Goal: Use online tool/utility: Utilize a website feature to perform a specific function

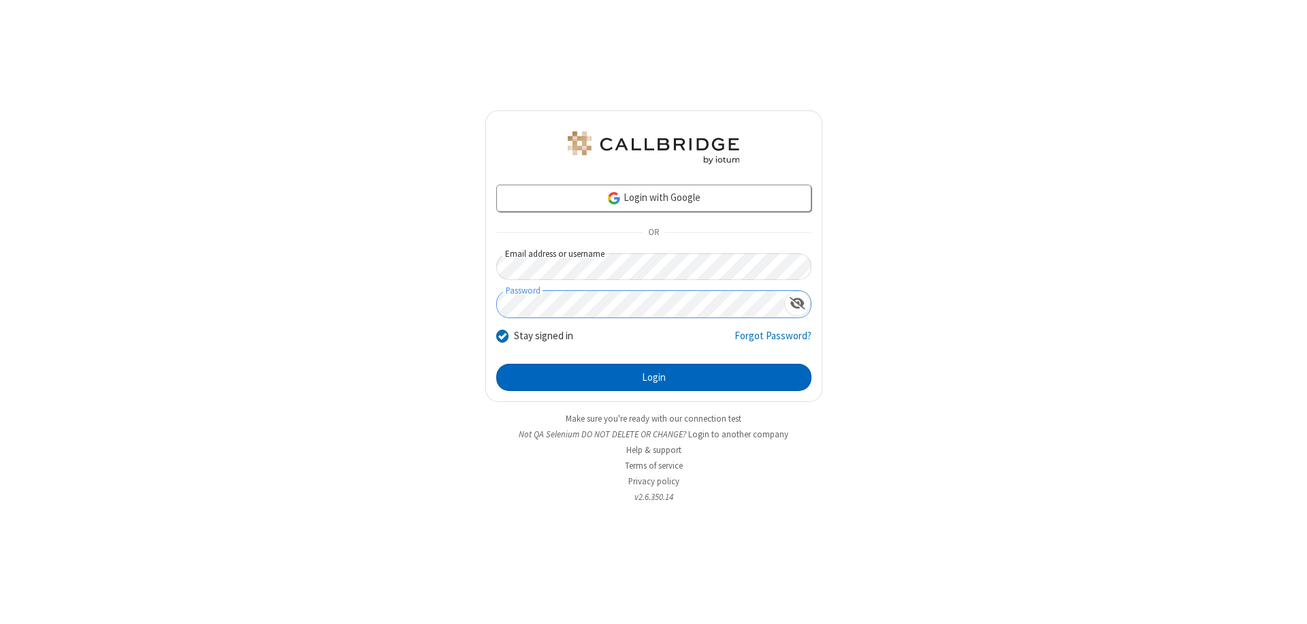
click at [653, 377] on button "Login" at bounding box center [653, 376] width 315 height 27
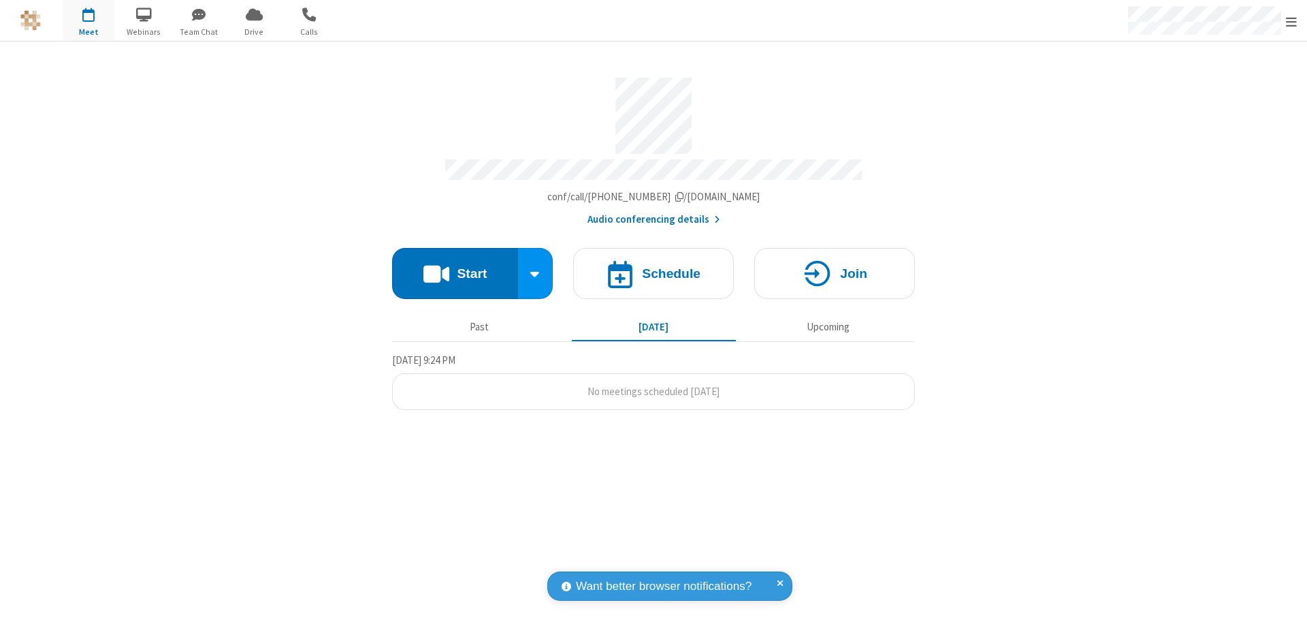
click at [455, 267] on button "Start" at bounding box center [455, 273] width 126 height 51
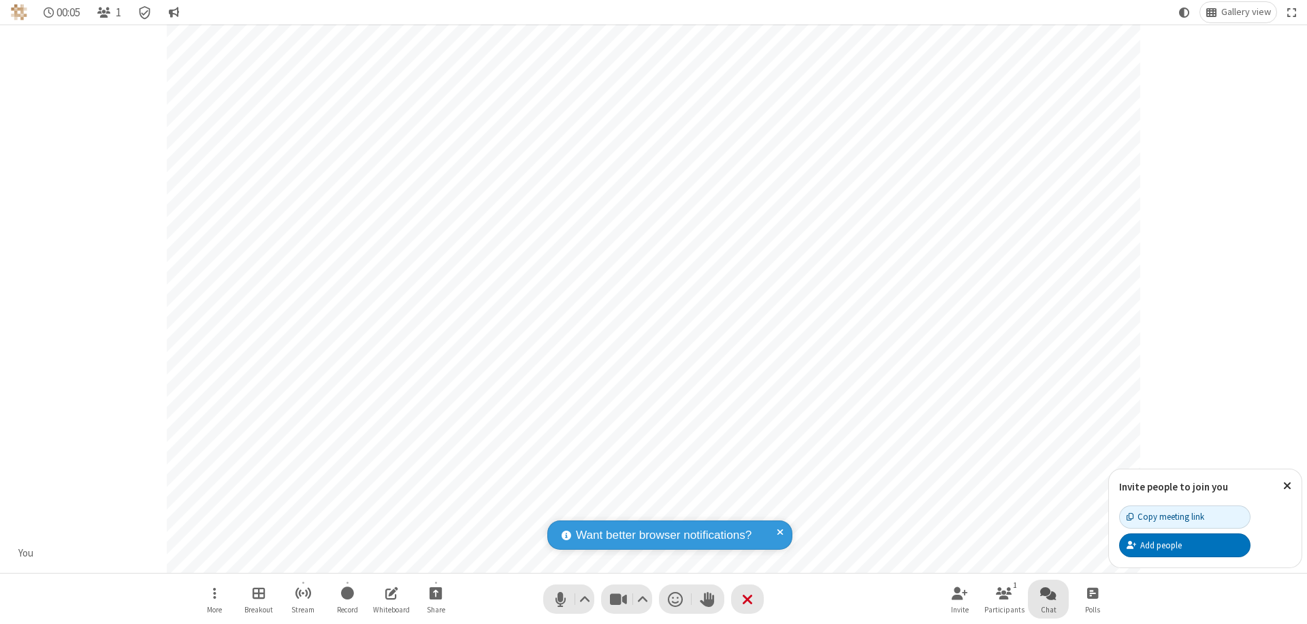
click at [1048, 592] on span "Open chat" at bounding box center [1048, 592] width 16 height 17
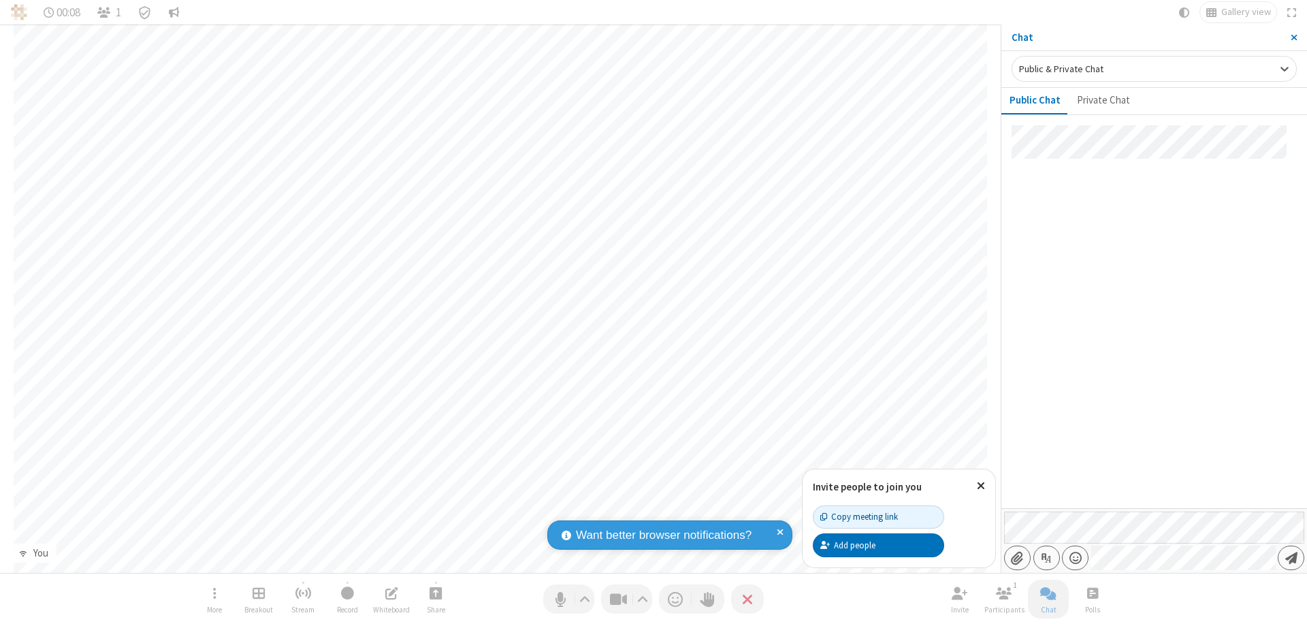
click at [1291, 557] on span "Send message" at bounding box center [1291, 558] width 12 height 14
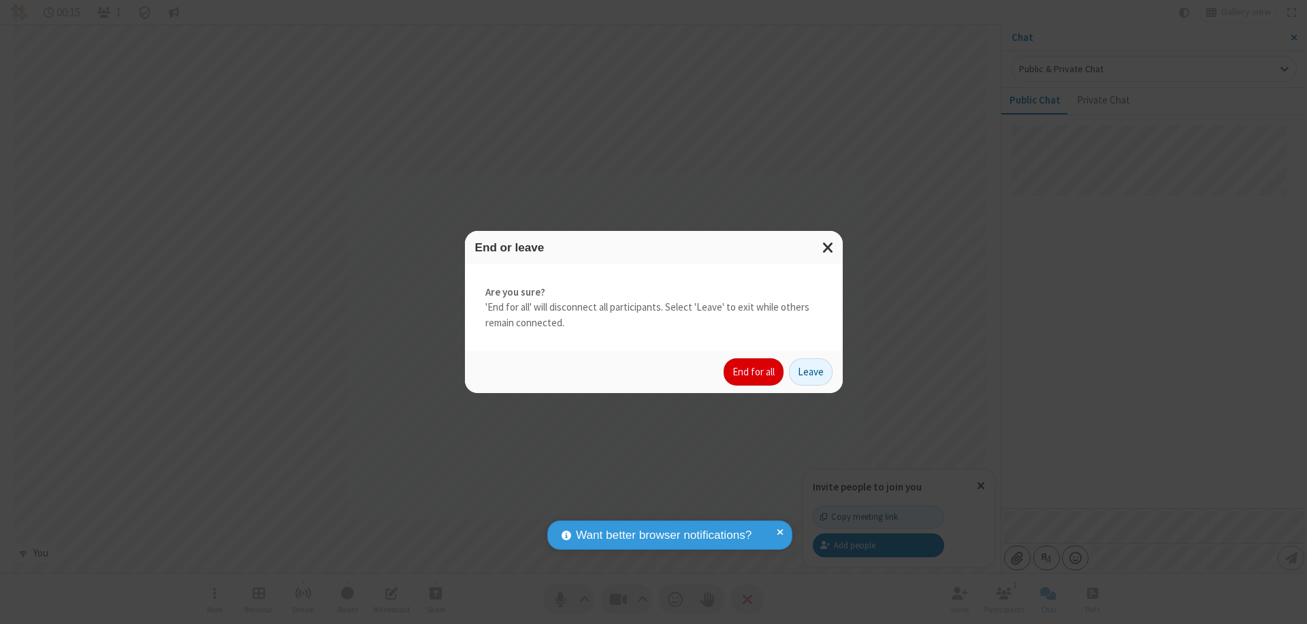
click at [754, 372] on button "End for all" at bounding box center [754, 371] width 60 height 27
